Goal: Information Seeking & Learning: Learn about a topic

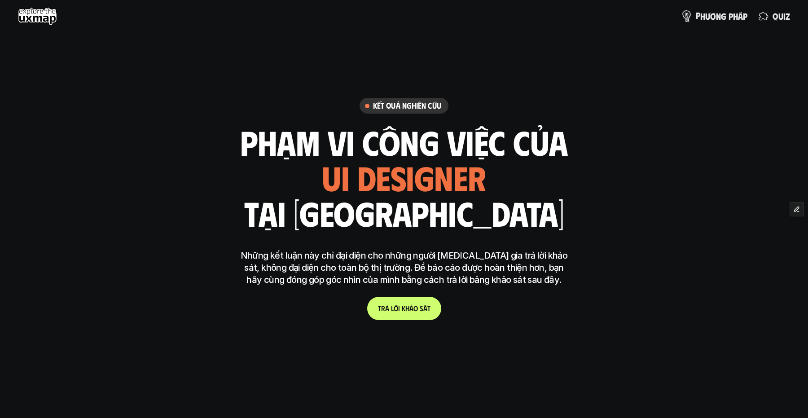
click at [710, 20] on p "p h ư ơ n g p h á p" at bounding box center [722, 16] width 52 height 10
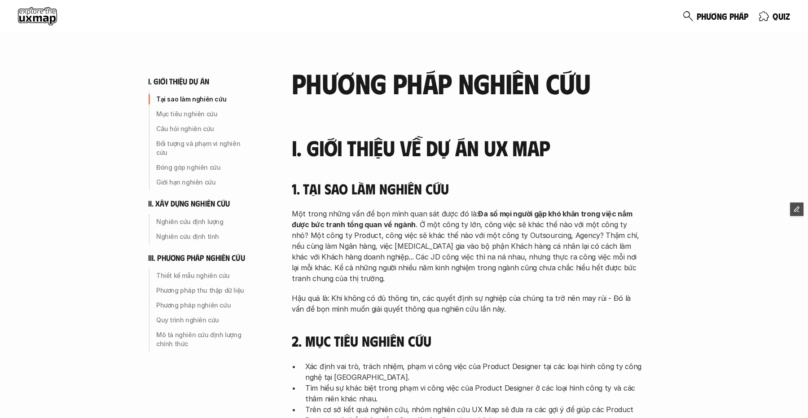
click at [20, 18] on use at bounding box center [37, 16] width 39 height 18
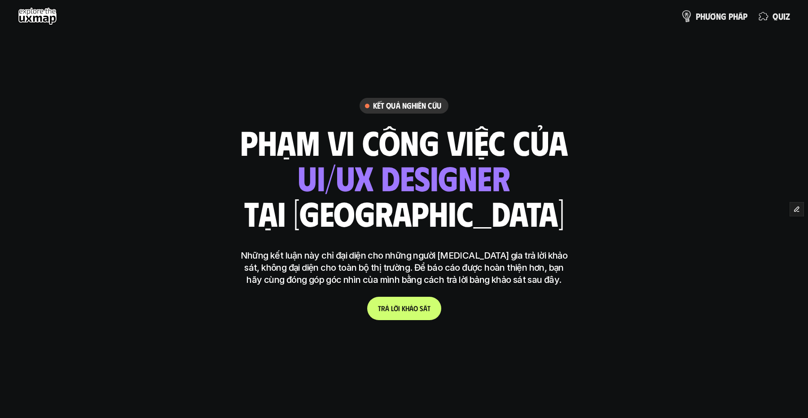
click at [702, 20] on p "p h ư ơ n g p h á p" at bounding box center [722, 16] width 52 height 10
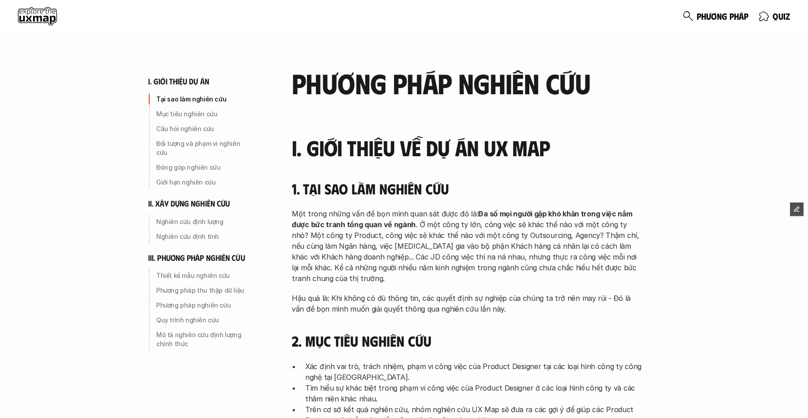
click at [35, 21] on use at bounding box center [37, 16] width 39 height 18
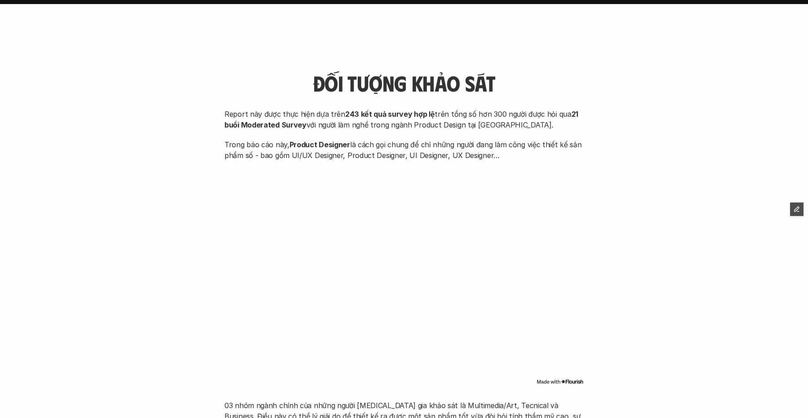
scroll to position [413, 0]
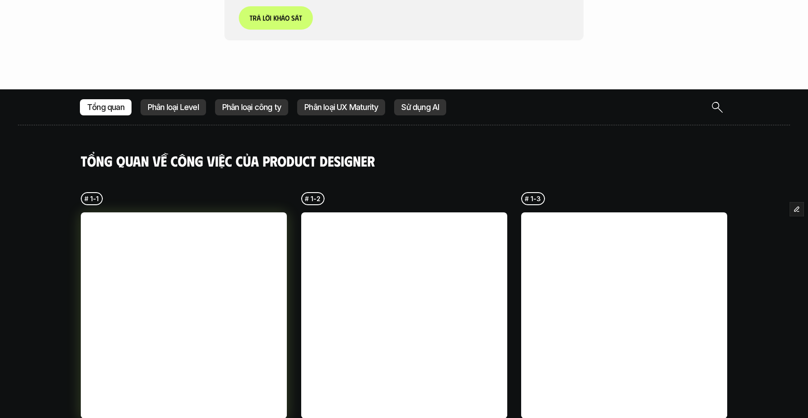
scroll to position [2172, 0]
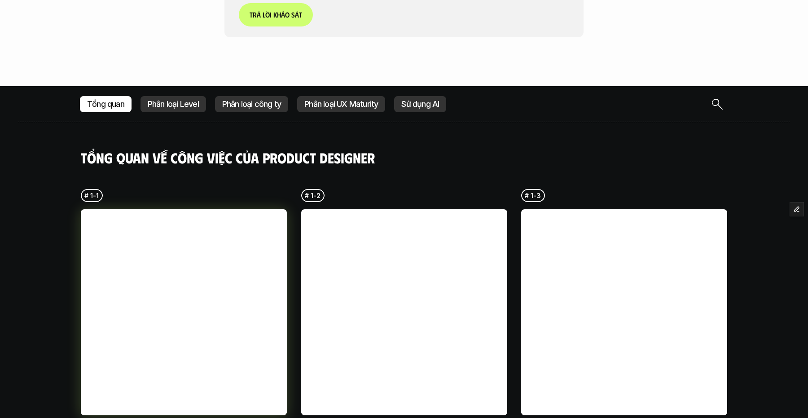
click at [211, 209] on link at bounding box center [184, 312] width 206 height 206
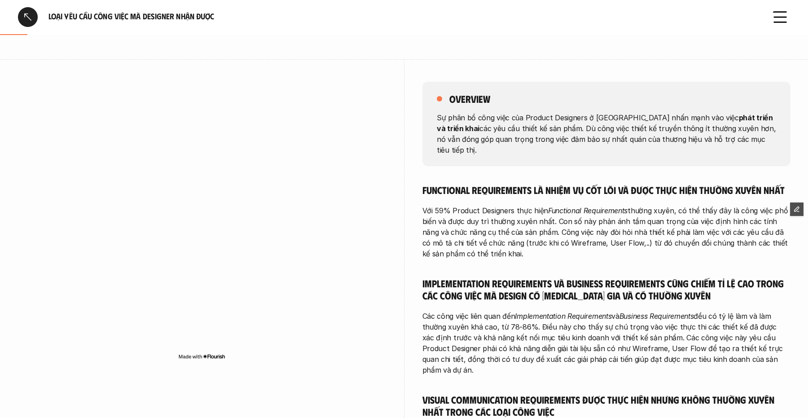
scroll to position [71, 0]
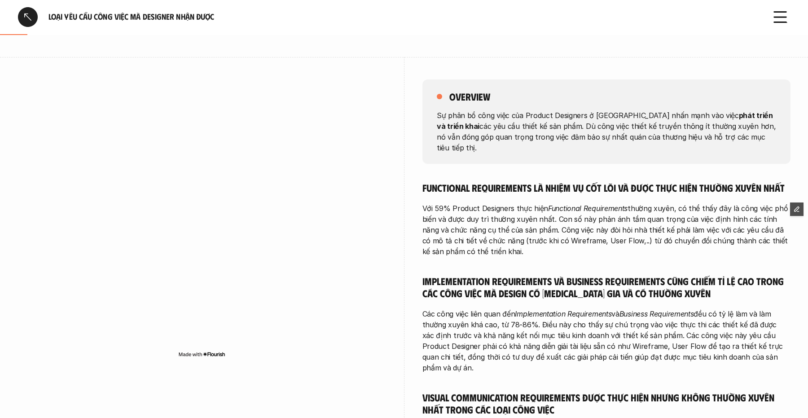
click at [501, 206] on p "Với 59% Product Designers thực hiện Functional Requirements thường xuyên, có th…" at bounding box center [607, 230] width 368 height 54
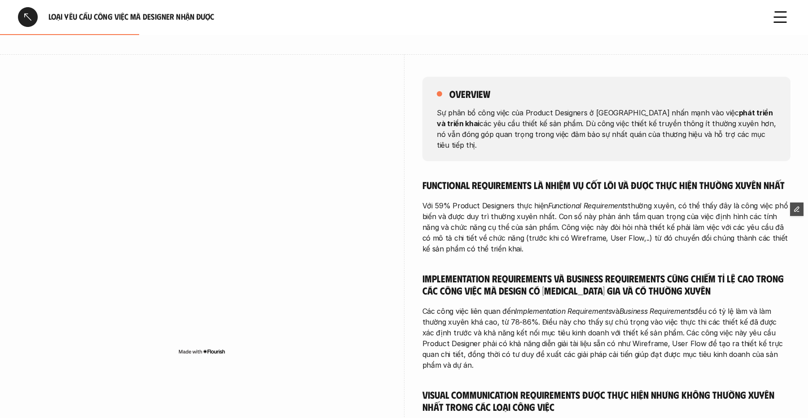
scroll to position [0, 0]
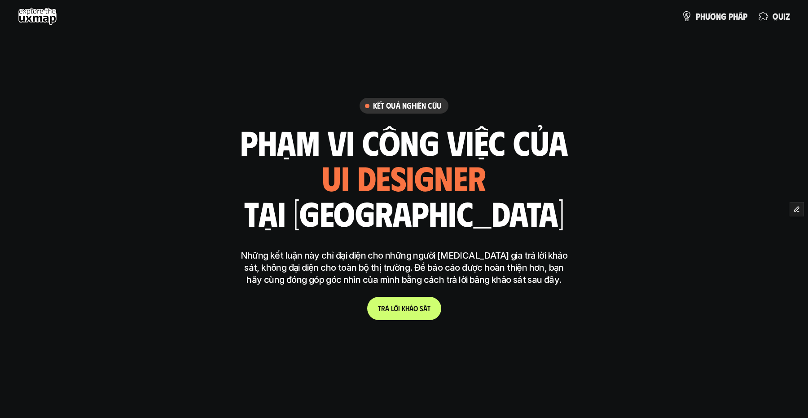
scroll to position [413, 0]
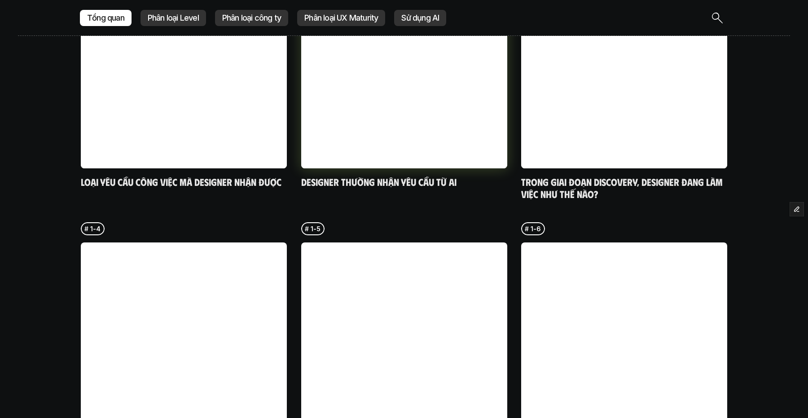
scroll to position [2419, 0]
click at [421, 175] on h5 "Designer thường nhận yêu cầu từ ai" at bounding box center [404, 181] width 206 height 13
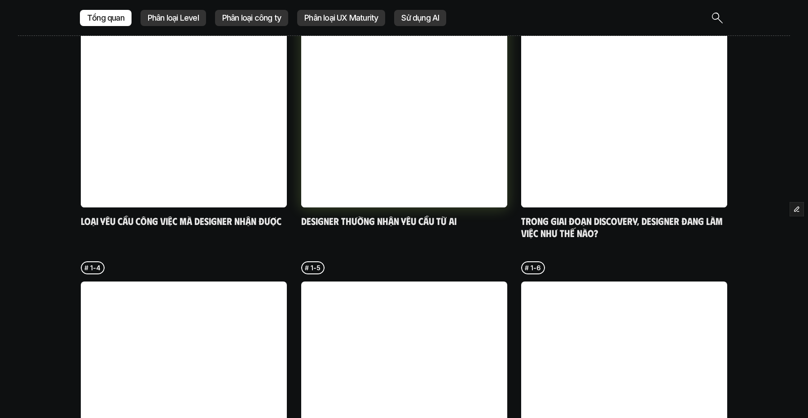
click at [400, 214] on h5 "Designer thường nhận yêu cầu từ ai" at bounding box center [404, 220] width 206 height 13
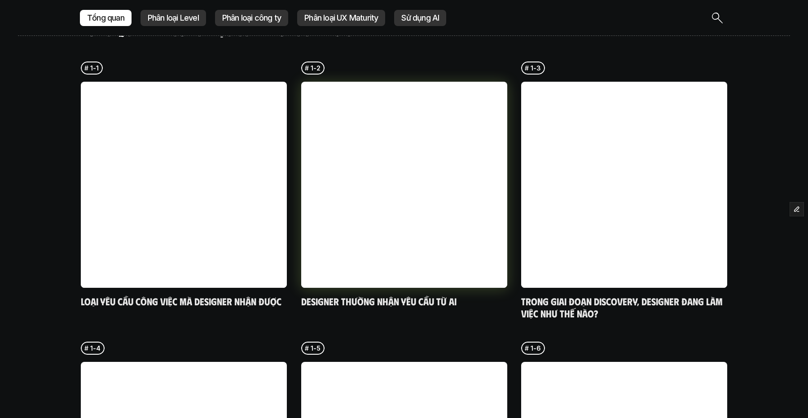
scroll to position [2299, 0]
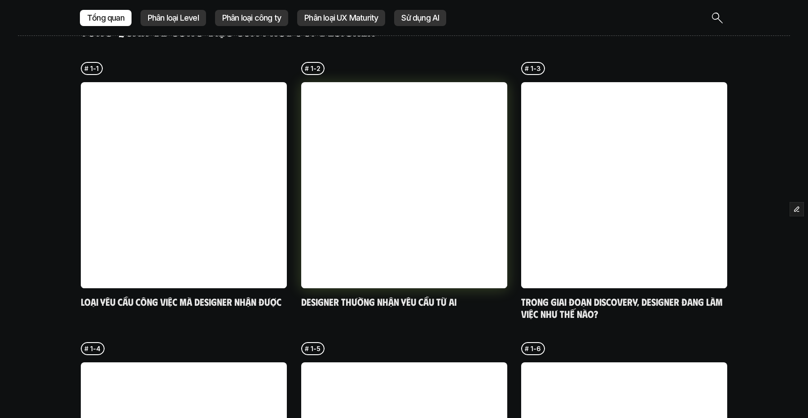
click at [436, 219] on link at bounding box center [404, 185] width 206 height 206
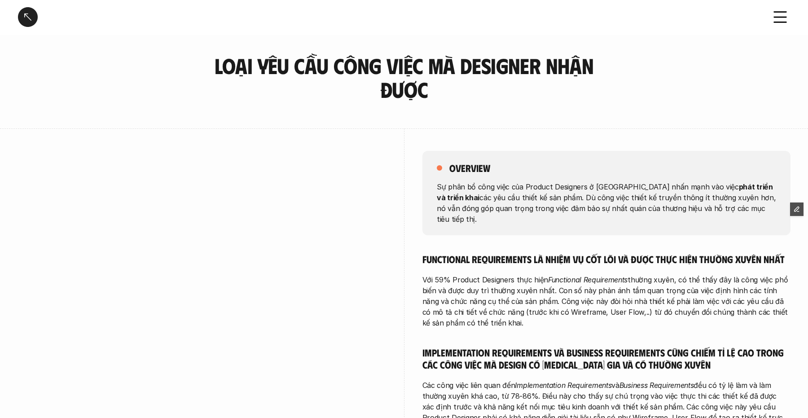
click at [31, 22] on div at bounding box center [28, 17] width 20 height 20
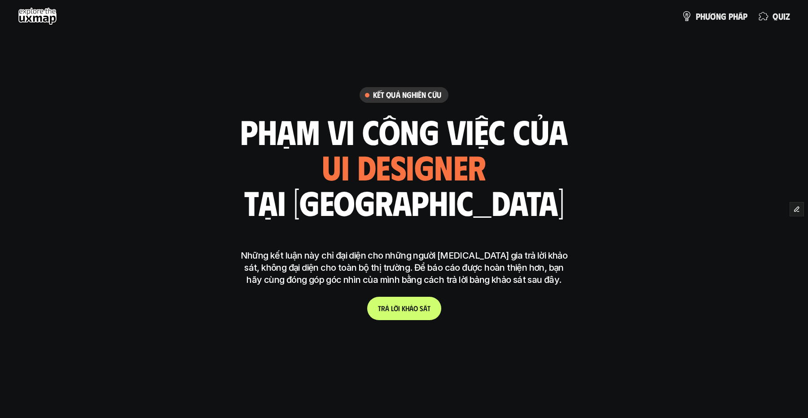
scroll to position [2237, 0]
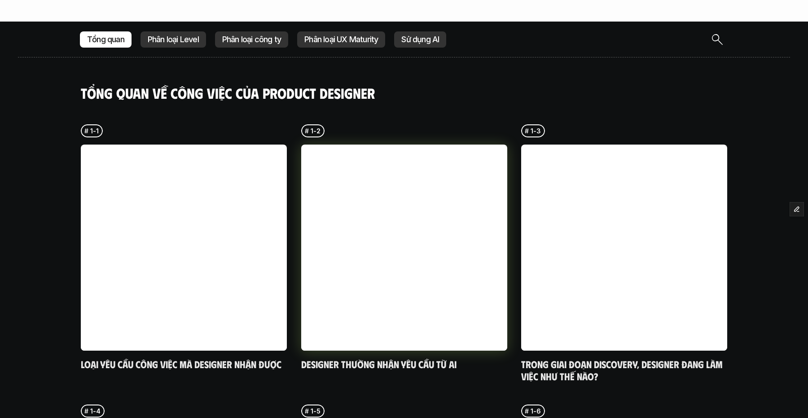
click at [405, 357] on h5 "Designer thường nhận yêu cầu từ ai" at bounding box center [404, 363] width 206 height 13
click at [403, 311] on link at bounding box center [404, 248] width 206 height 206
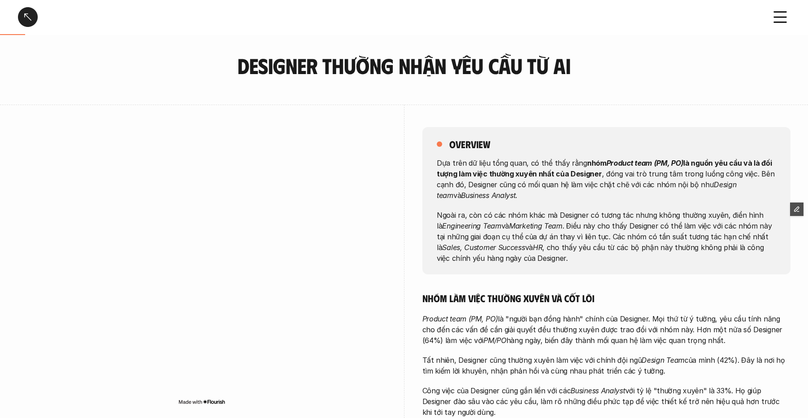
click at [25, 13] on div at bounding box center [28, 17] width 20 height 20
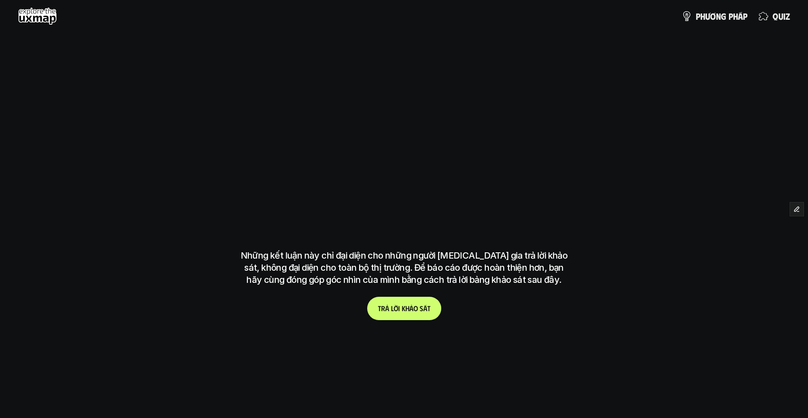
scroll to position [2237, 0]
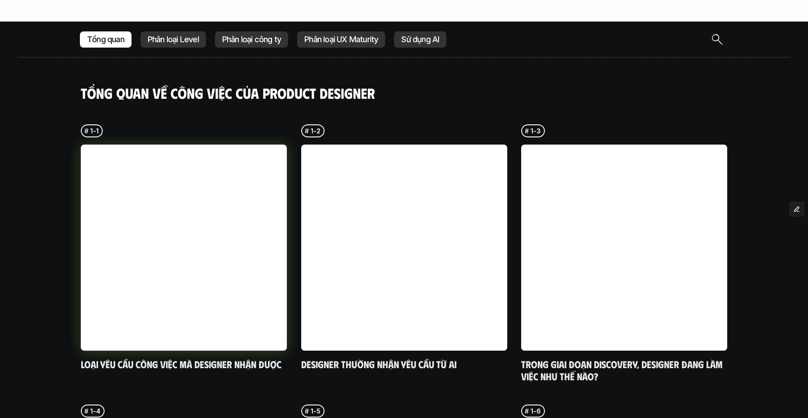
click at [215, 243] on link at bounding box center [184, 248] width 206 height 206
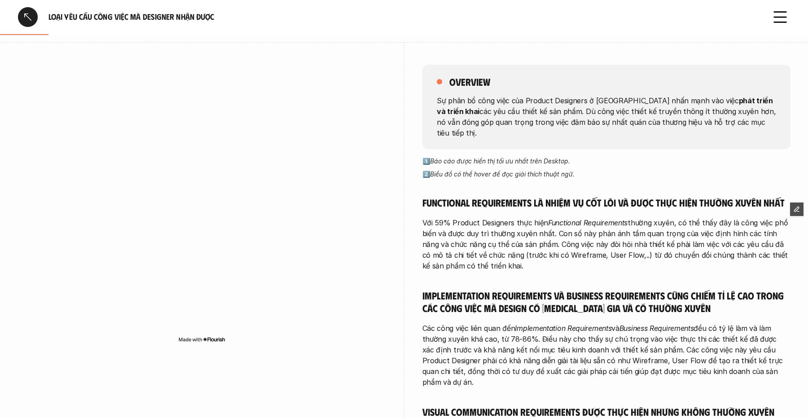
scroll to position [87, 0]
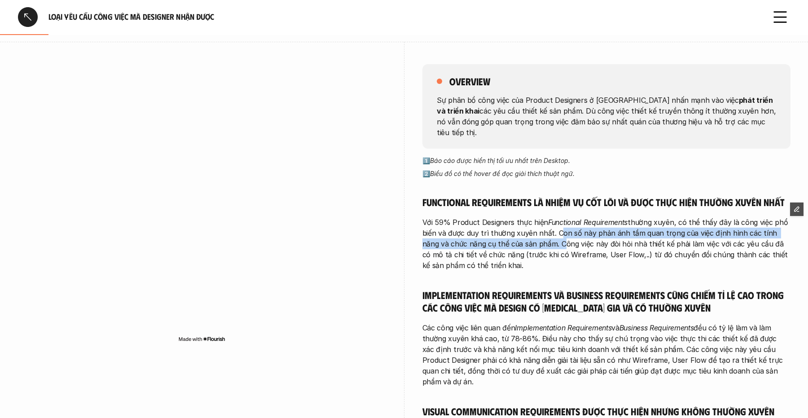
drag, startPoint x: 519, startPoint y: 222, endPoint x: 468, endPoint y: 233, distance: 52.3
click at [468, 233] on p "Với 59% Product Designers thực hiện Functional Requirements thường xuyên, có th…" at bounding box center [607, 244] width 368 height 54
